Goal: Check status: Check status

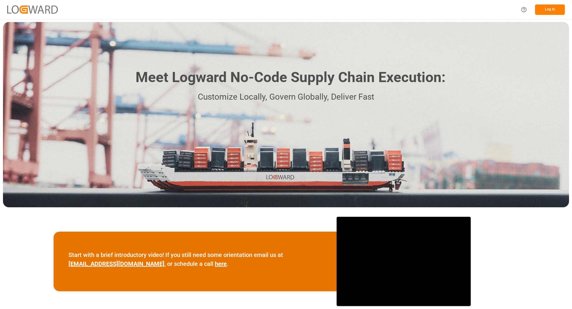
click at [547, 10] on button "Log In" at bounding box center [550, 9] width 30 height 10
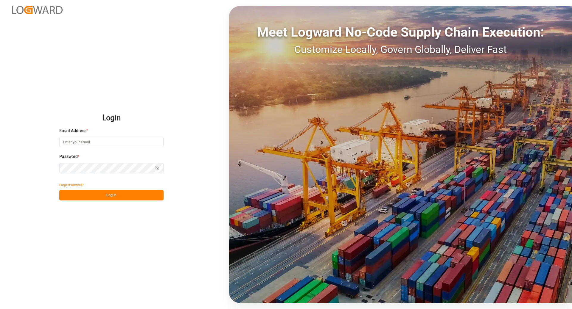
type input "[EMAIL_ADDRESS][DOMAIN_NAME]"
click at [73, 194] on button "Log In" at bounding box center [111, 195] width 104 height 10
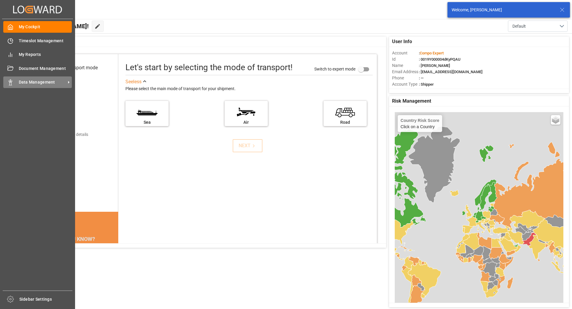
click at [7, 82] on div at bounding box center [8, 82] width 10 height 6
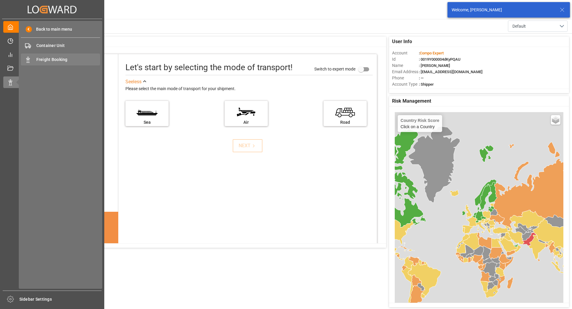
click at [76, 61] on span "Freight Booking" at bounding box center [68, 60] width 64 height 6
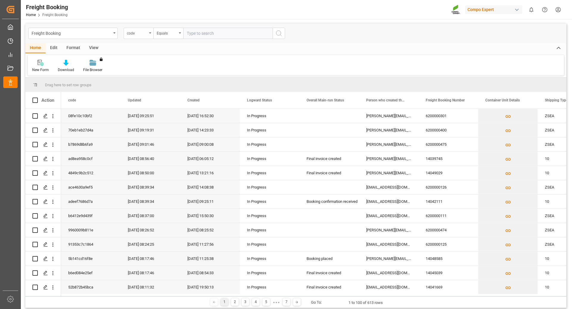
click at [151, 35] on div "code" at bounding box center [139, 33] width 30 height 11
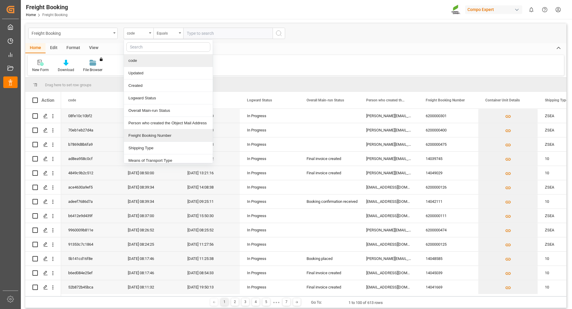
click at [154, 135] on div "Freight Booking Number" at bounding box center [168, 135] width 89 height 13
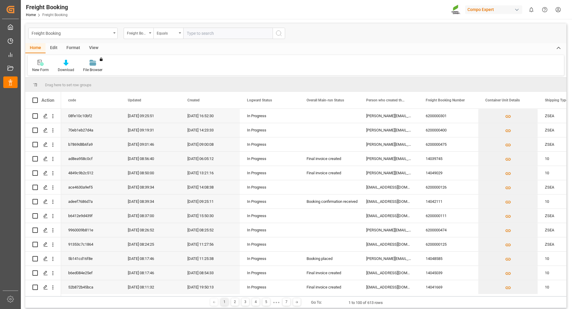
click at [218, 33] on input "text" at bounding box center [227, 33] width 89 height 11
type input "6200000209"
click at [280, 33] on icon "search button" at bounding box center [278, 33] width 7 height 7
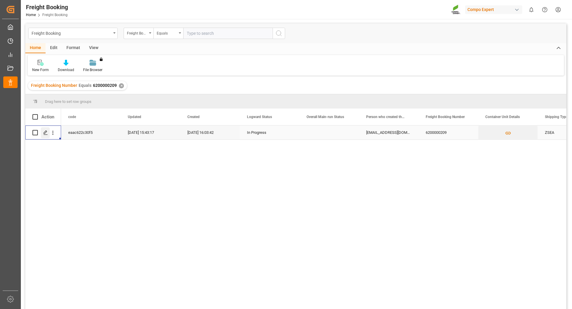
click at [44, 134] on polygon "Press SPACE to select this row." at bounding box center [45, 132] width 3 height 3
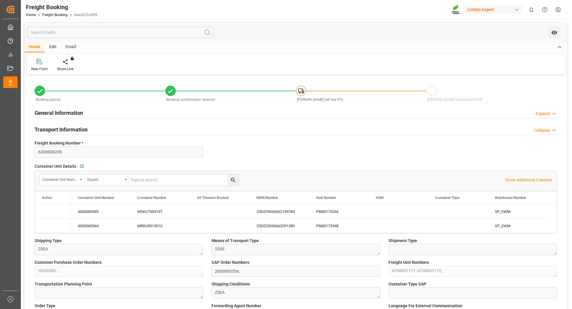
type input "Maersk"
type input "Maersk Line AS"
type input "9632129"
type input "BEANR"
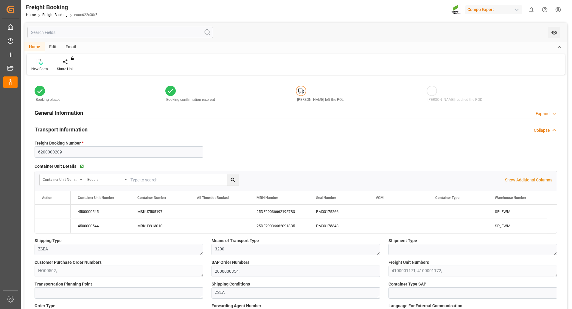
type input "BNMRB"
type input "0"
type input "54192.6"
type input "[DATE] 01:00"
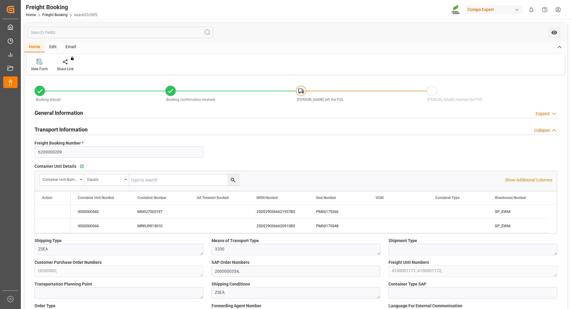
type input "[DATE] 19:00"
type input "[DATE] 12:00"
type input "[DATE] 18:00"
type input "[DATE] 16:03"
type input "[DATE] 16:05"
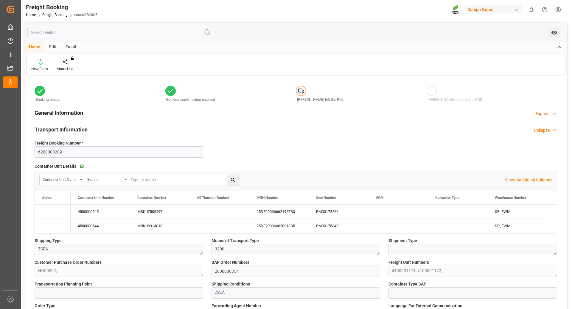
type input "[DATE] 16:05"
type input "[DATE] 07:44"
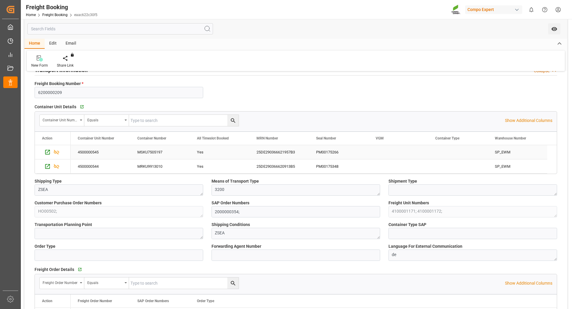
click at [321, 152] on div "PM00175266" at bounding box center [339, 152] width 60 height 14
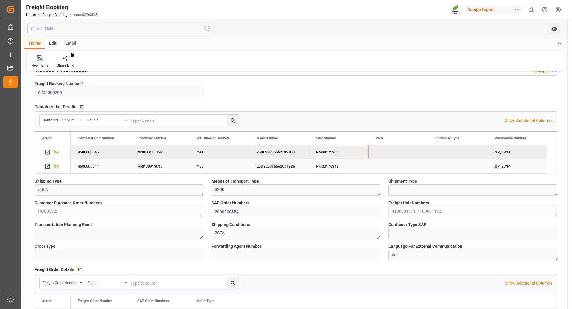
click at [322, 168] on div "PM00175348" at bounding box center [339, 167] width 60 height 14
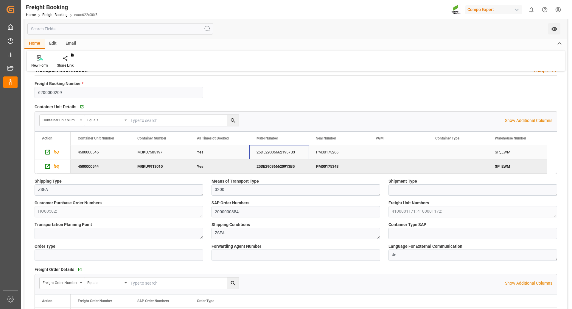
click at [282, 151] on div "25DE290366621957B3" at bounding box center [279, 152] width 60 height 14
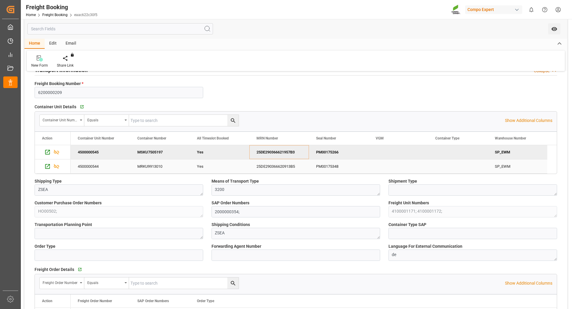
click at [257, 163] on div "25DE290366620913B5" at bounding box center [279, 167] width 60 height 14
